Goal: Transaction & Acquisition: Purchase product/service

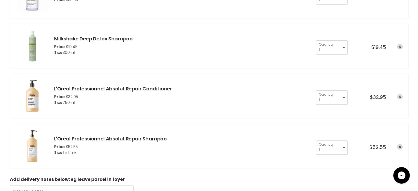
click at [399, 95] on icon "remove L'Oréal Professionnel Absolut Repair Conditioner" at bounding box center [399, 96] width 3 height 3
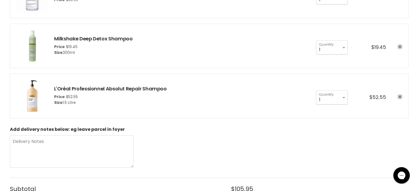
click at [399, 95] on icon "remove L'Oréal Professionnel Absolut Repair Shampoo" at bounding box center [399, 96] width 3 height 3
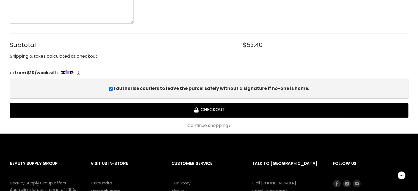
scroll to position [247, 0]
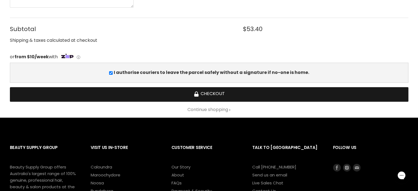
click at [202, 96] on button "Checkout" at bounding box center [209, 94] width 398 height 15
